Goal: Find contact information: Find contact information

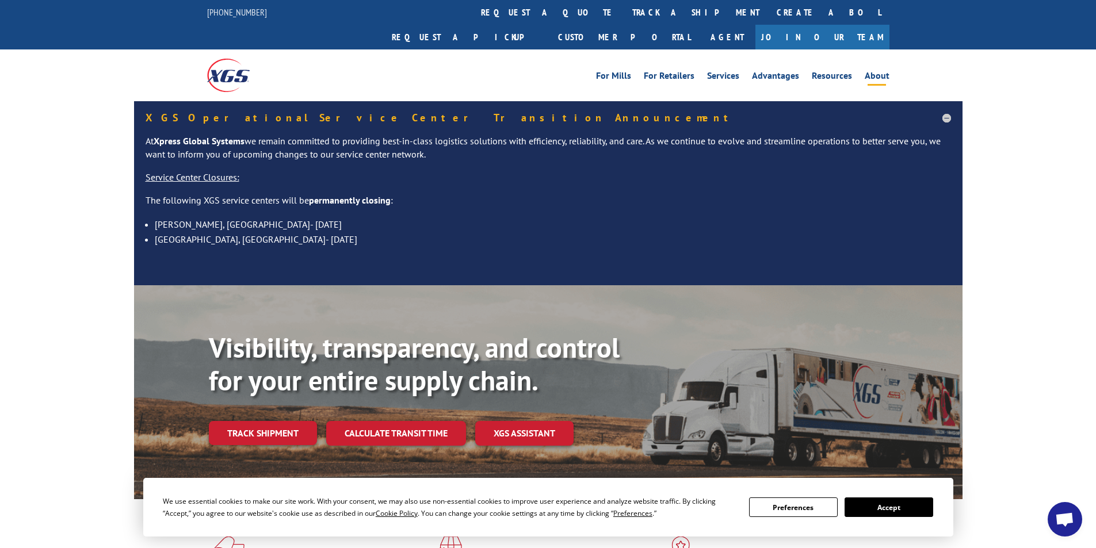
click at [872, 71] on link "About" at bounding box center [877, 77] width 25 height 13
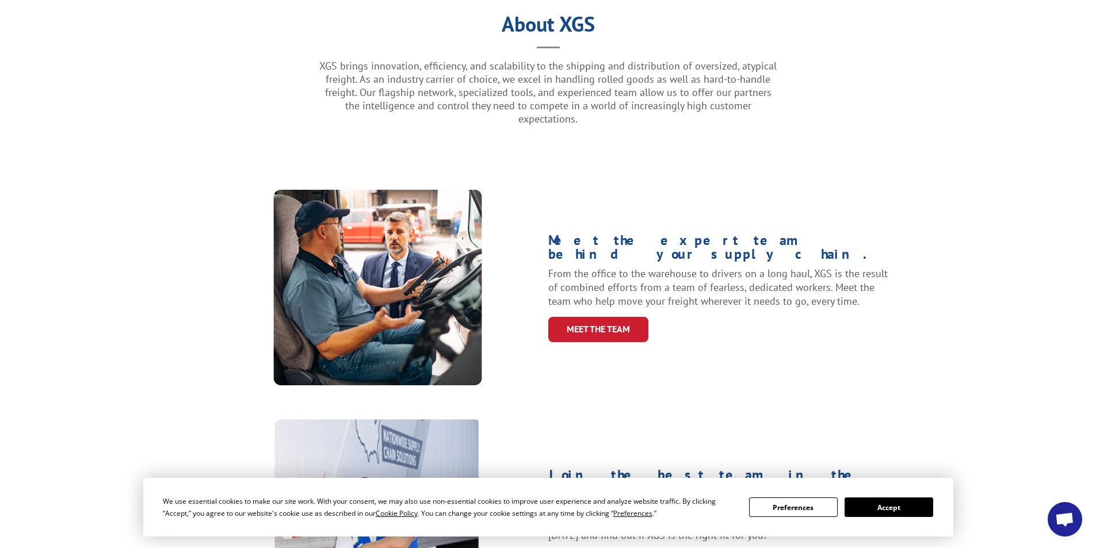
scroll to position [518, 0]
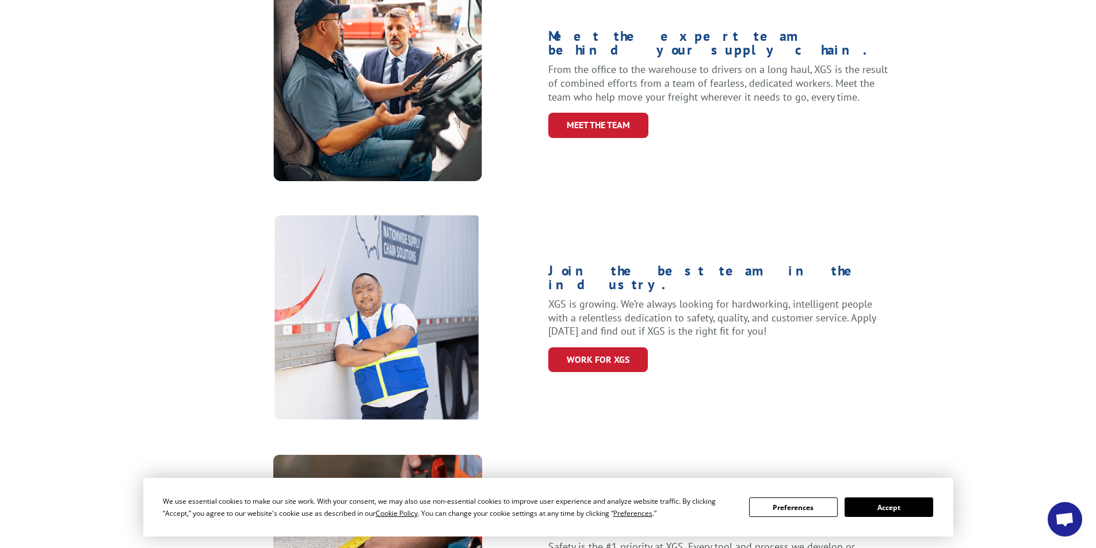
click at [882, 510] on button "Accept" at bounding box center [889, 508] width 89 height 20
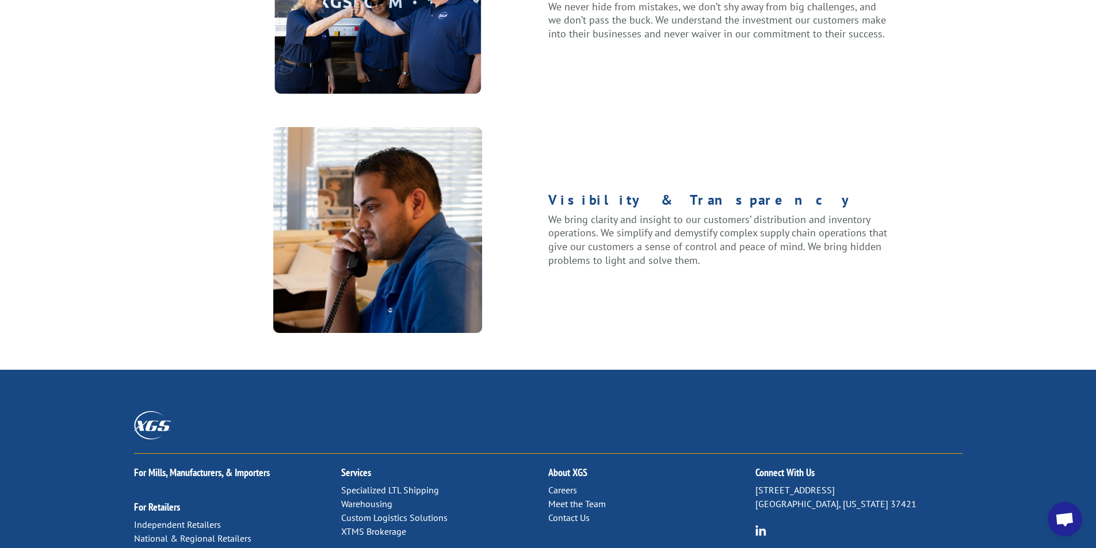
scroll to position [1458, 0]
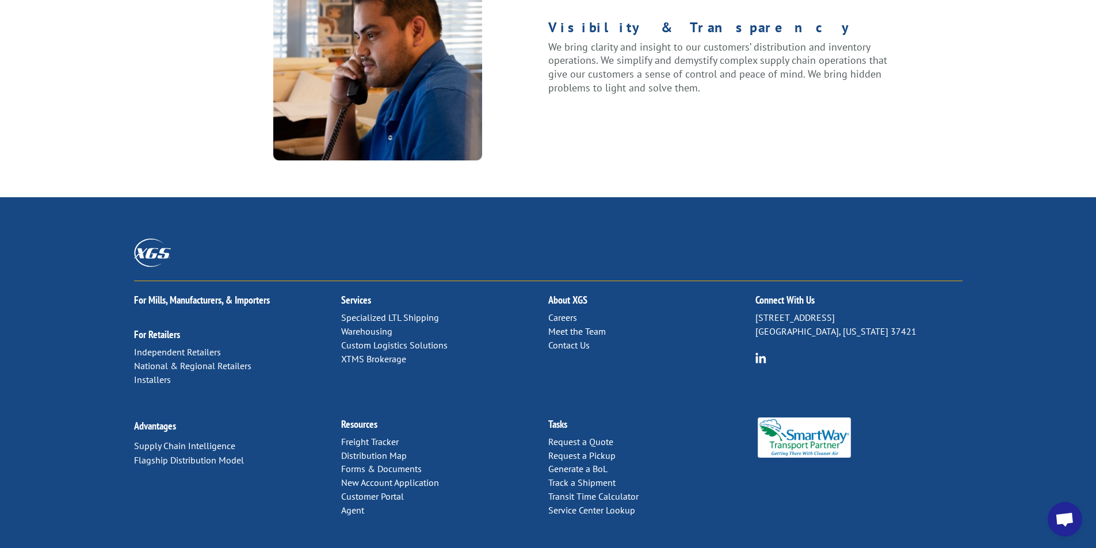
click at [579, 340] on link "Contact Us" at bounding box center [568, 346] width 41 height 12
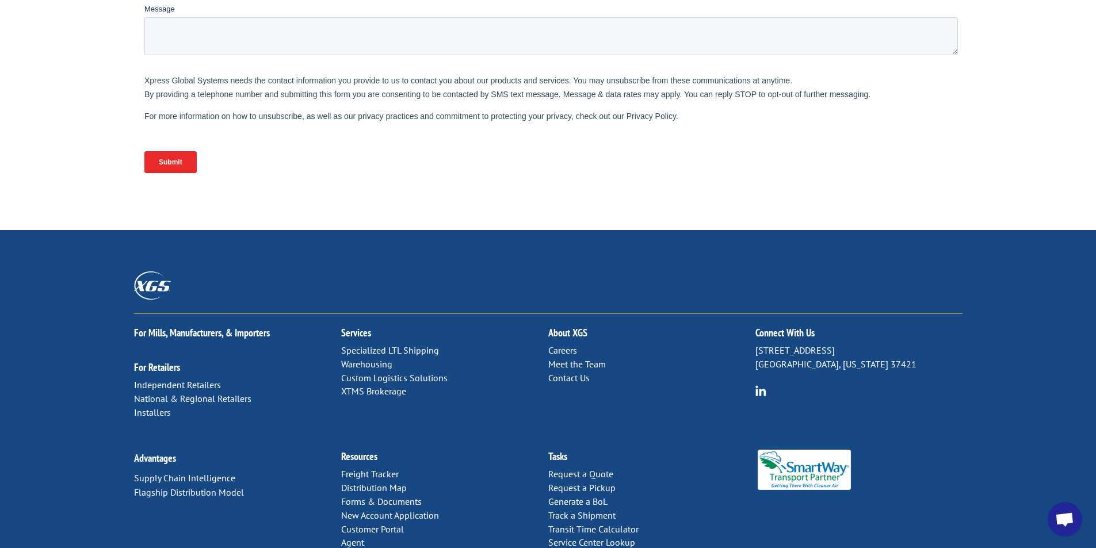
scroll to position [459, 0]
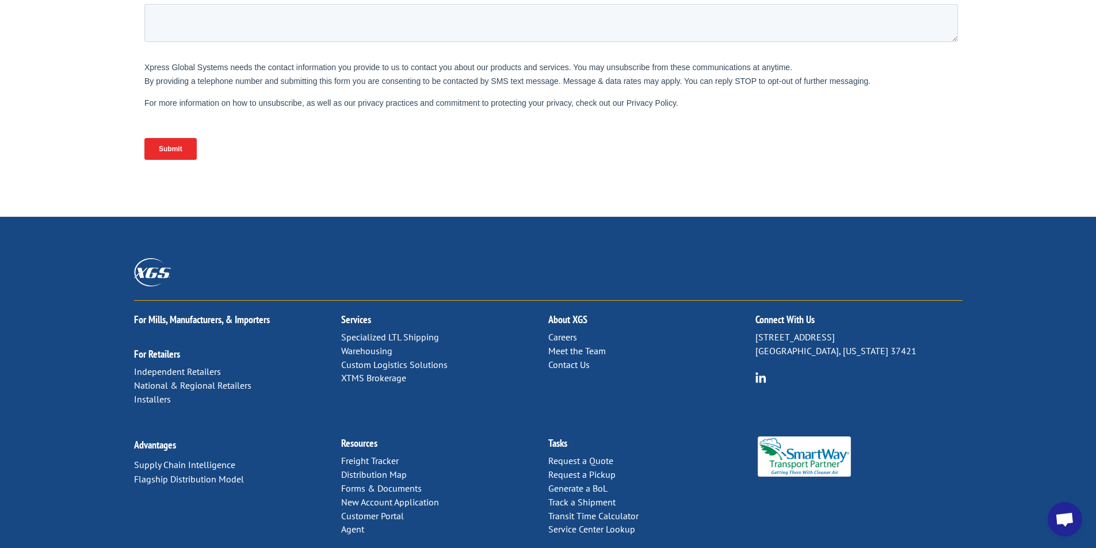
click at [580, 359] on link "Contact Us" at bounding box center [568, 365] width 41 height 12
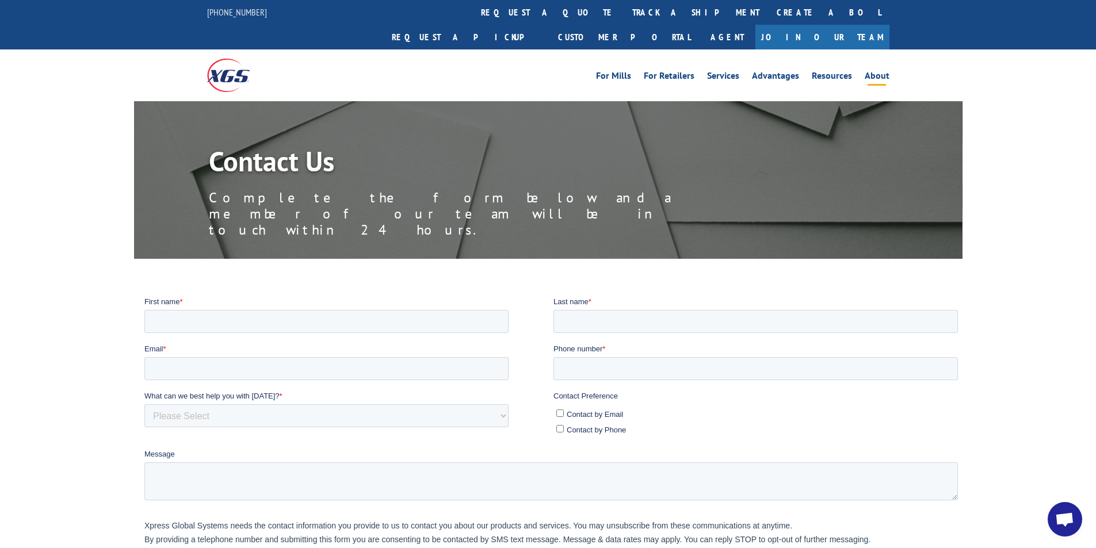
click at [874, 71] on link "About" at bounding box center [877, 77] width 25 height 13
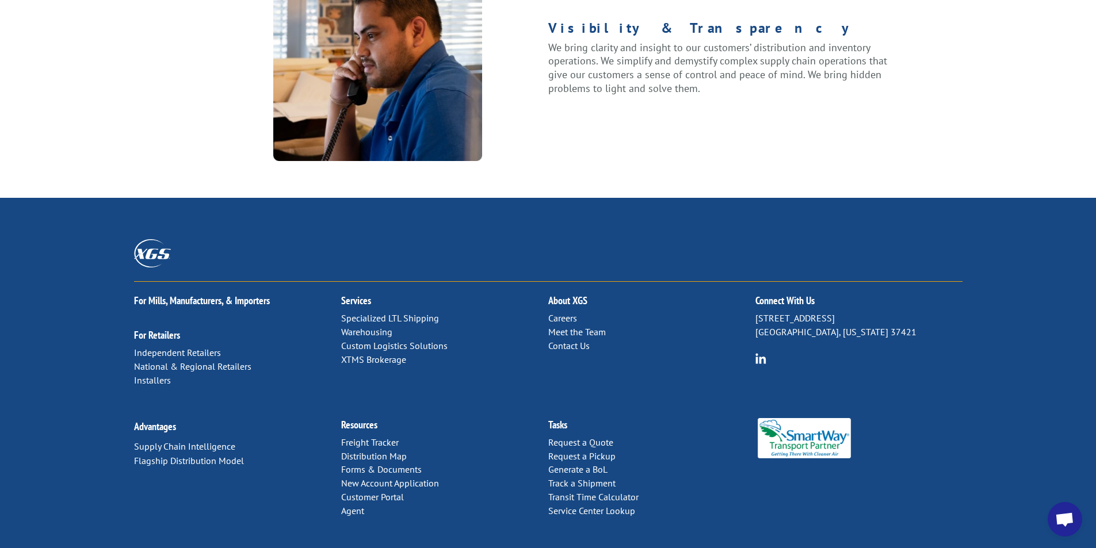
scroll to position [1458, 0]
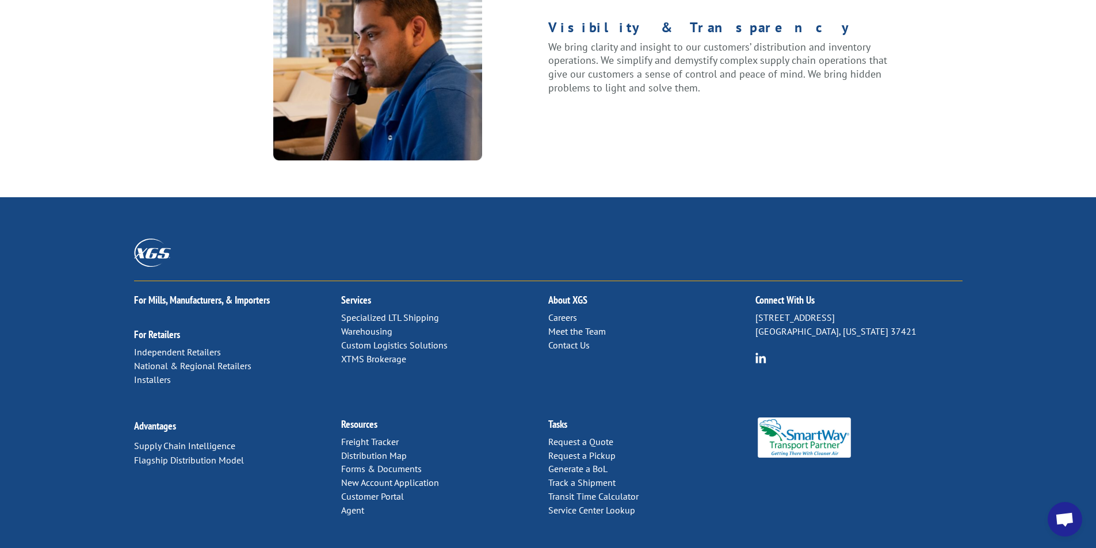
click at [1072, 518] on span "Open chat" at bounding box center [1064, 521] width 19 height 16
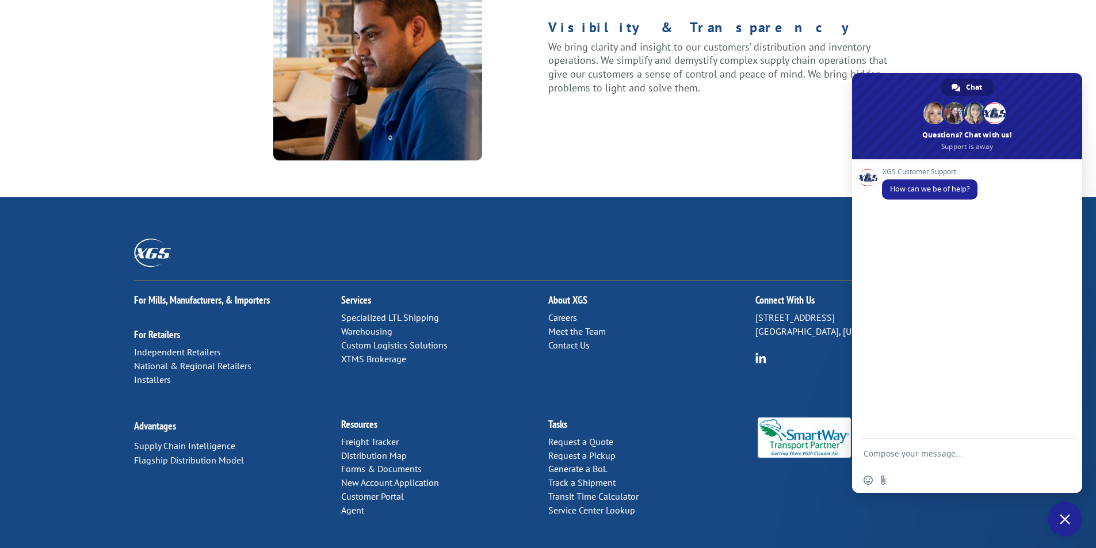
click at [1069, 520] on span "Close chat" at bounding box center [1065, 519] width 10 height 10
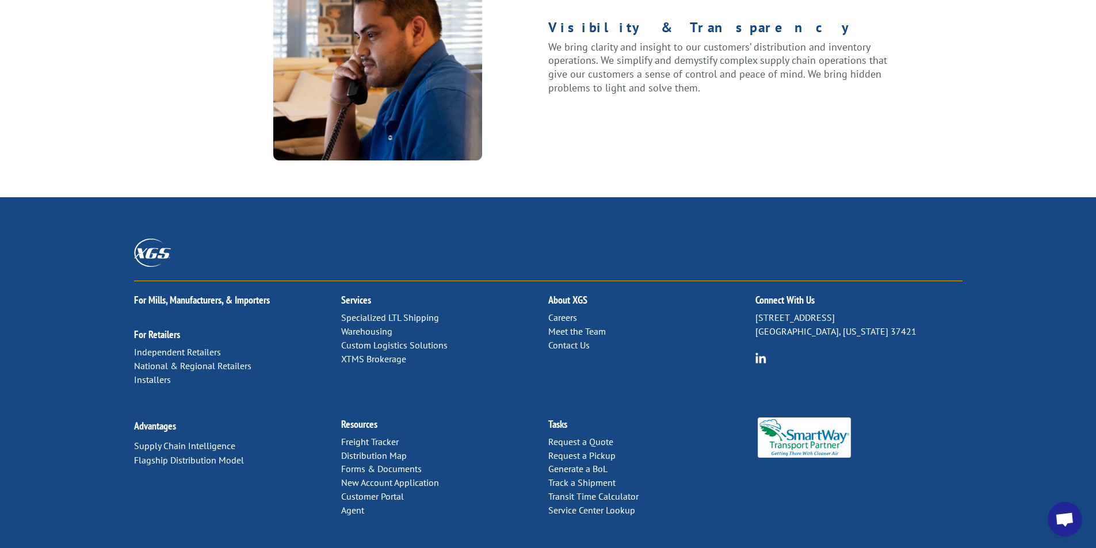
click at [751, 311] on p "Careers Meet the Team Contact Us" at bounding box center [651, 331] width 207 height 41
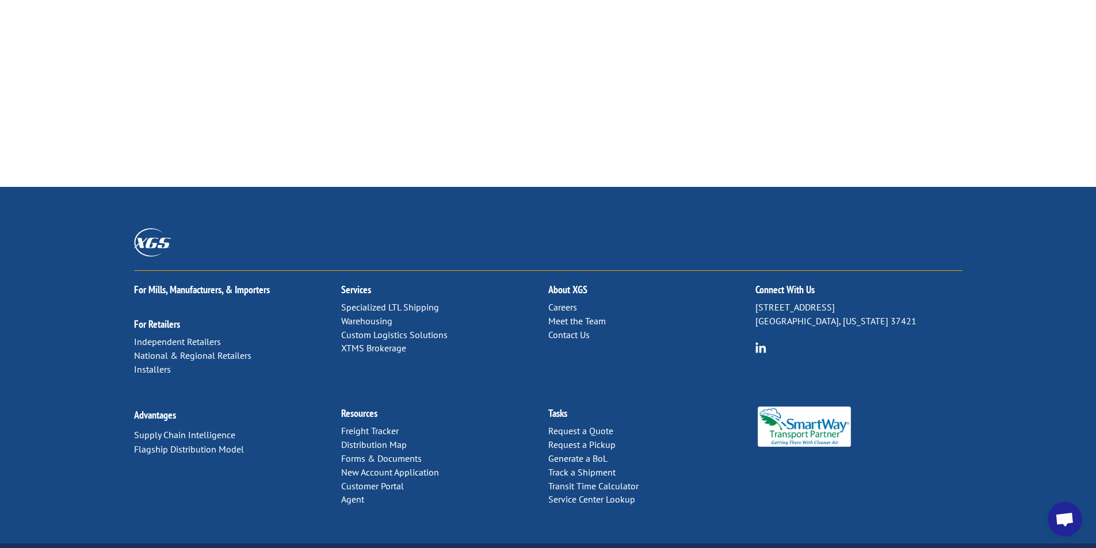
scroll to position [6908, 0]
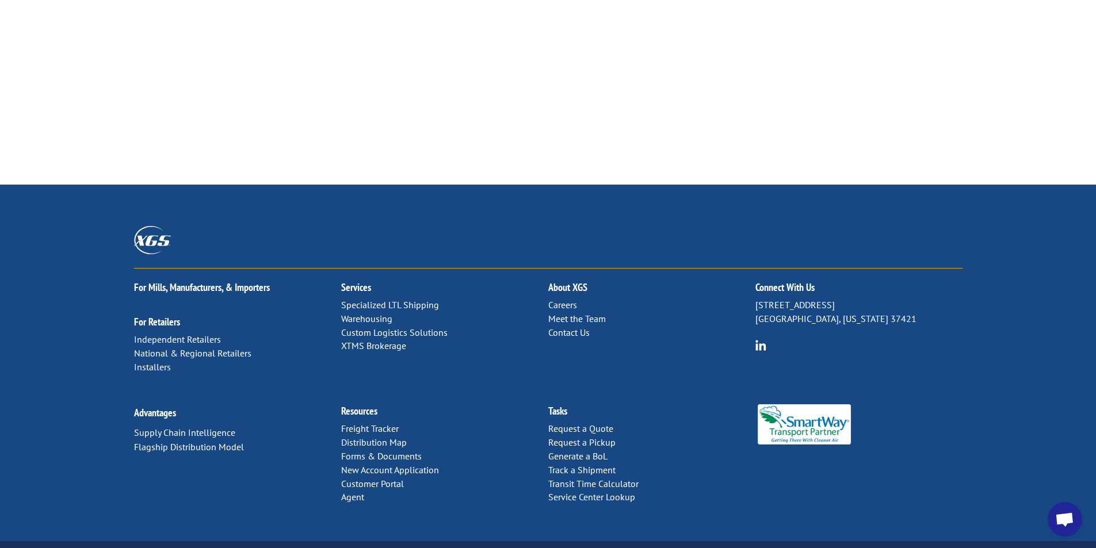
click at [559, 327] on link "Contact Us" at bounding box center [568, 333] width 41 height 12
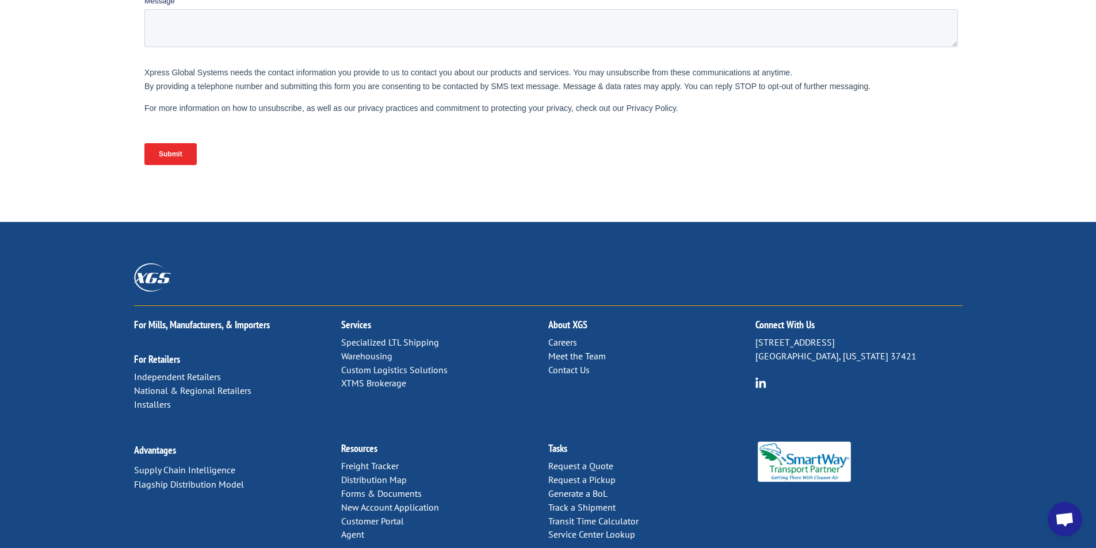
scroll to position [459, 0]
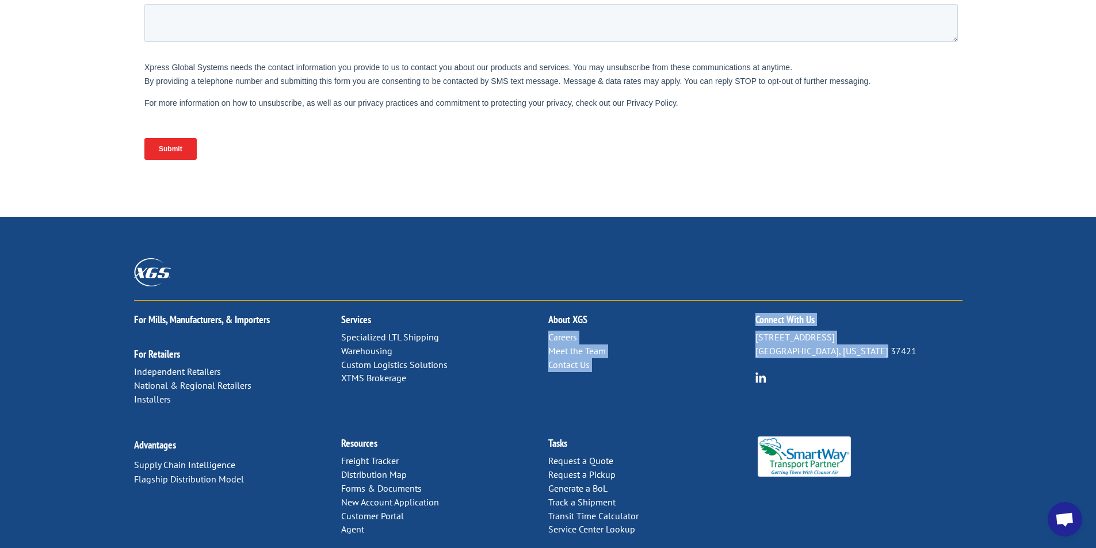
drag, startPoint x: 890, startPoint y: 293, endPoint x: 751, endPoint y: 277, distance: 140.2
click at [751, 301] on div "For Mills, Manufacturers, & Importers For Retailers Independent Retailers Natio…" at bounding box center [548, 363] width 829 height 124
copy div "Careers Meet the Team Contact Us Connect With Us 6137 Shallowford Rd Chattanoog…"
